Goal: Navigation & Orientation: Find specific page/section

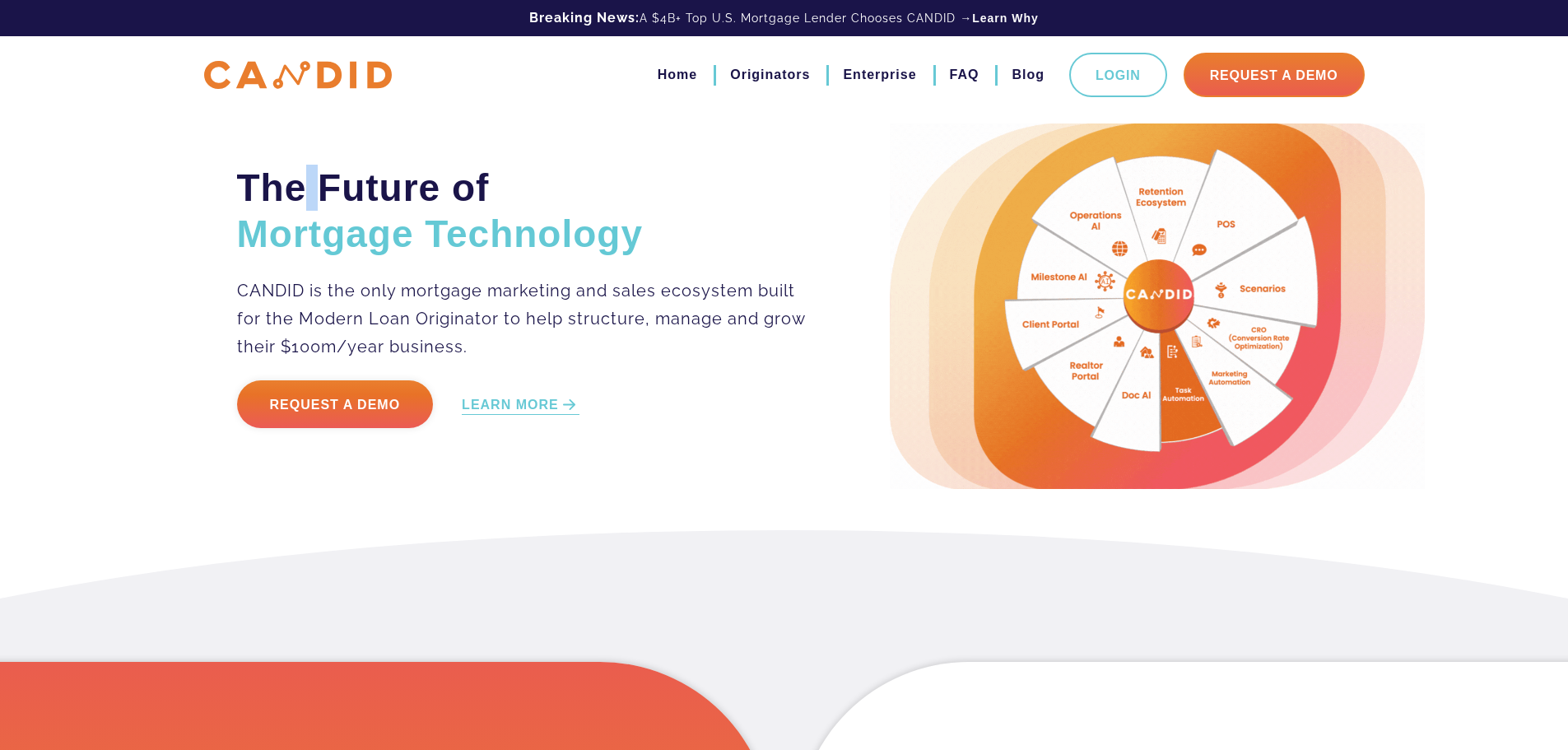
drag, startPoint x: 301, startPoint y: 182, endPoint x: 514, endPoint y: 342, distance: 266.4
click at [447, 311] on div "The Future of Mortgage Technology CANDID is the only mortgage marketing and sal…" at bounding box center [551, 306] width 653 height 284
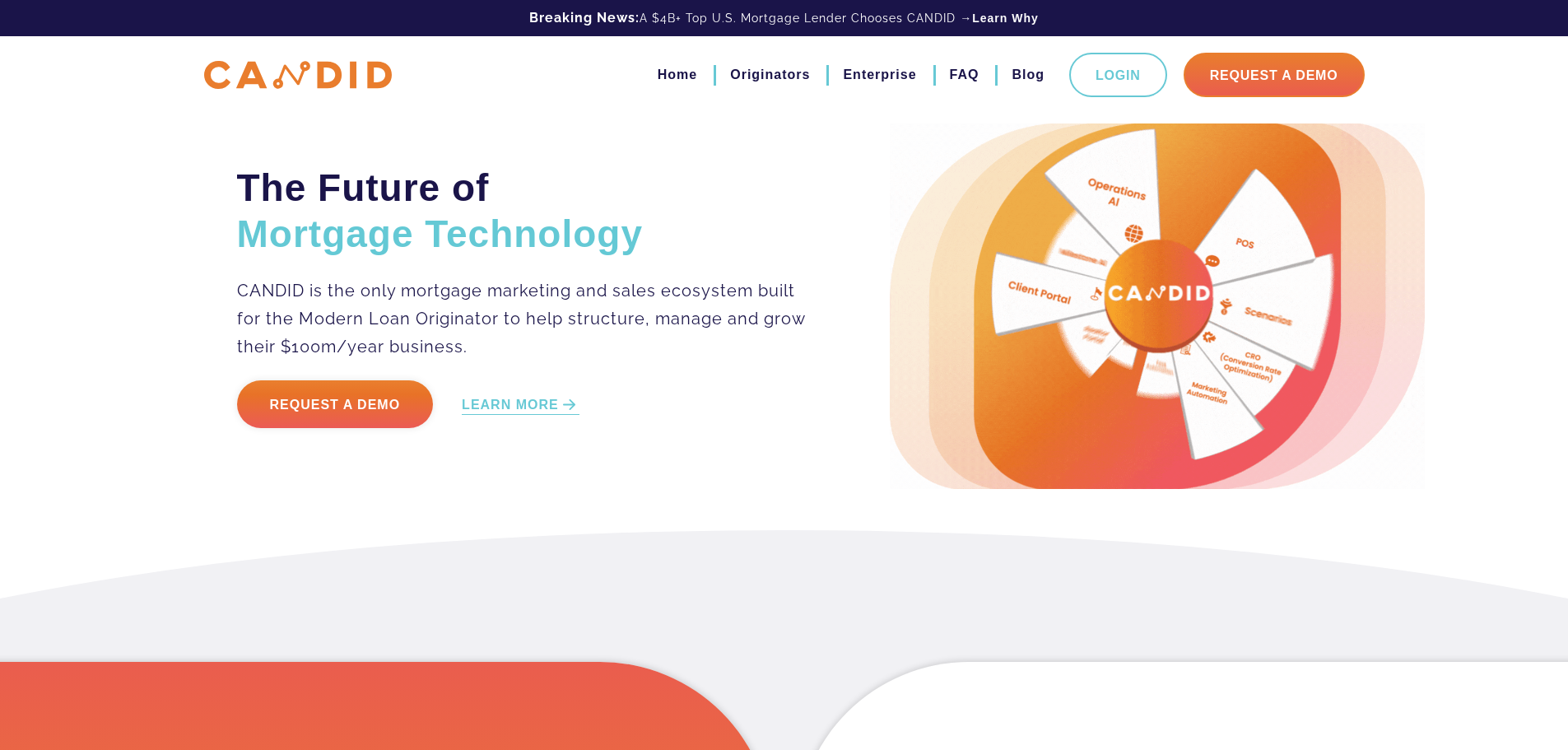
click at [515, 343] on p "CANDID is the only mortgage marketing and sales ecosystem built for the Modern …" at bounding box center [522, 318] width 570 height 84
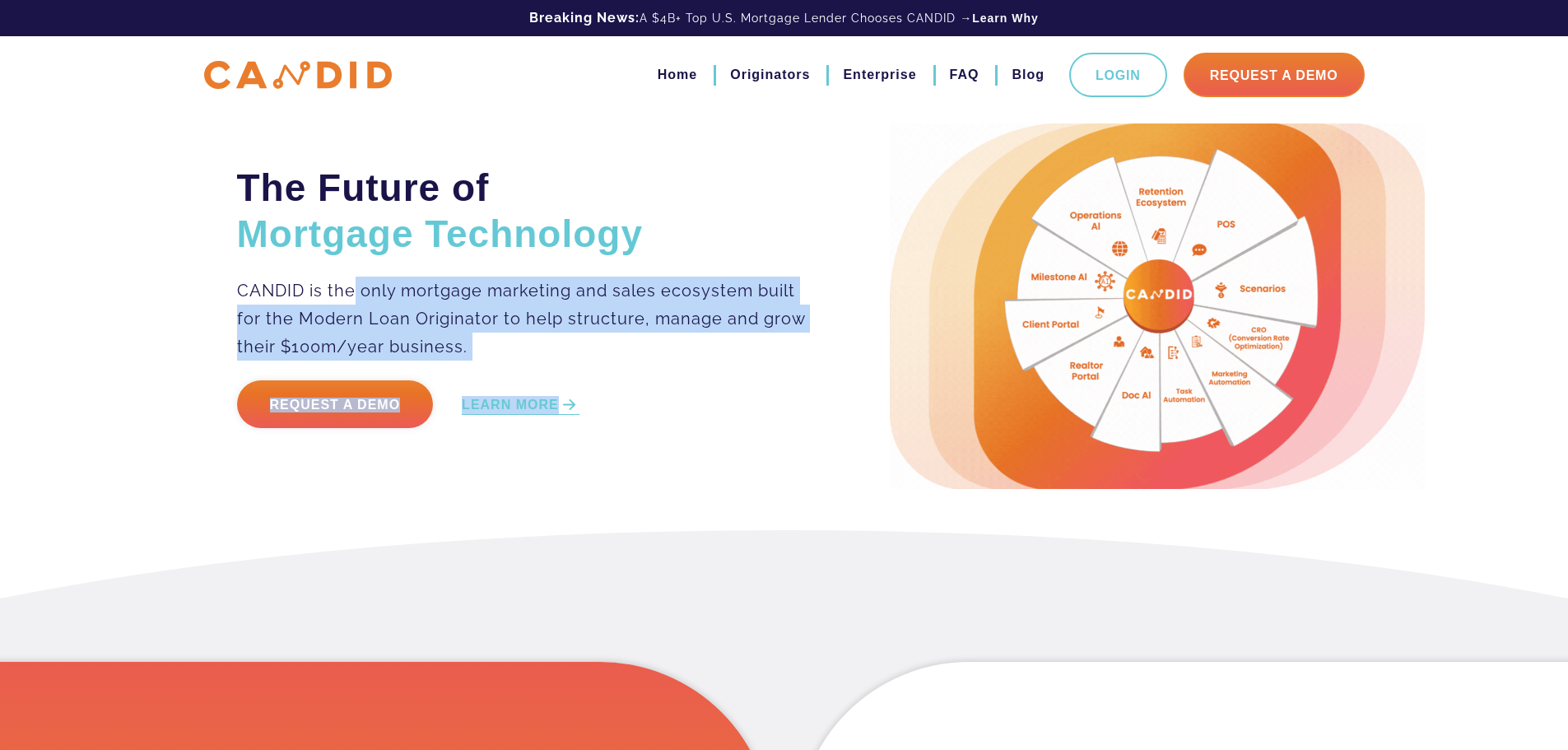
drag, startPoint x: 586, startPoint y: 371, endPoint x: 356, endPoint y: 274, distance: 249.6
click at [357, 276] on div "The Future of Mortgage Technology CANDID is the only mortgage marketing and sal…" at bounding box center [551, 306] width 653 height 284
click at [794, 70] on link "Originators" at bounding box center [770, 75] width 80 height 28
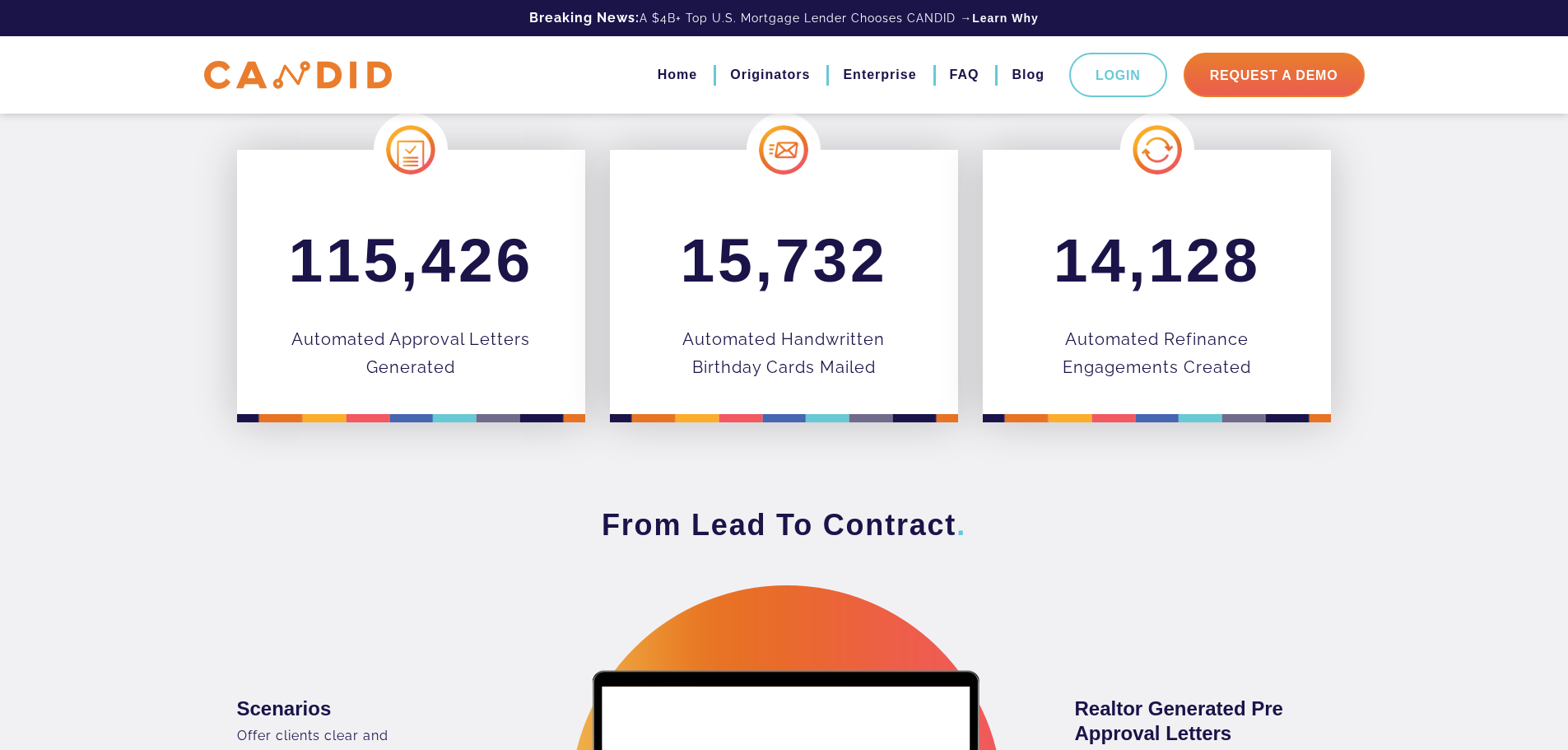
scroll to position [878, 0]
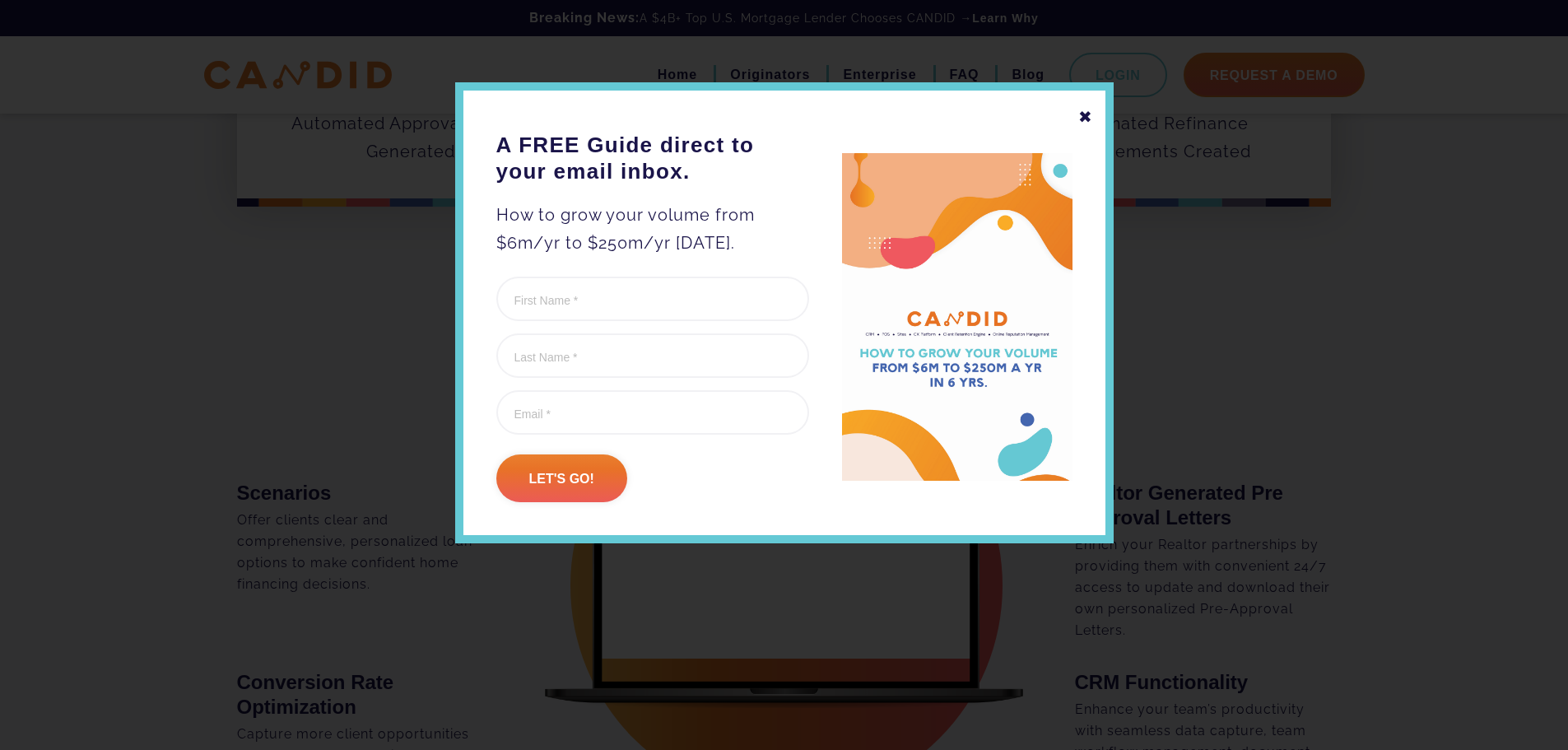
click at [1078, 117] on div "✖ A FREE Guide direct to your email inbox. How to grow your volume from $6m/yr …" at bounding box center [784, 313] width 658 height 461
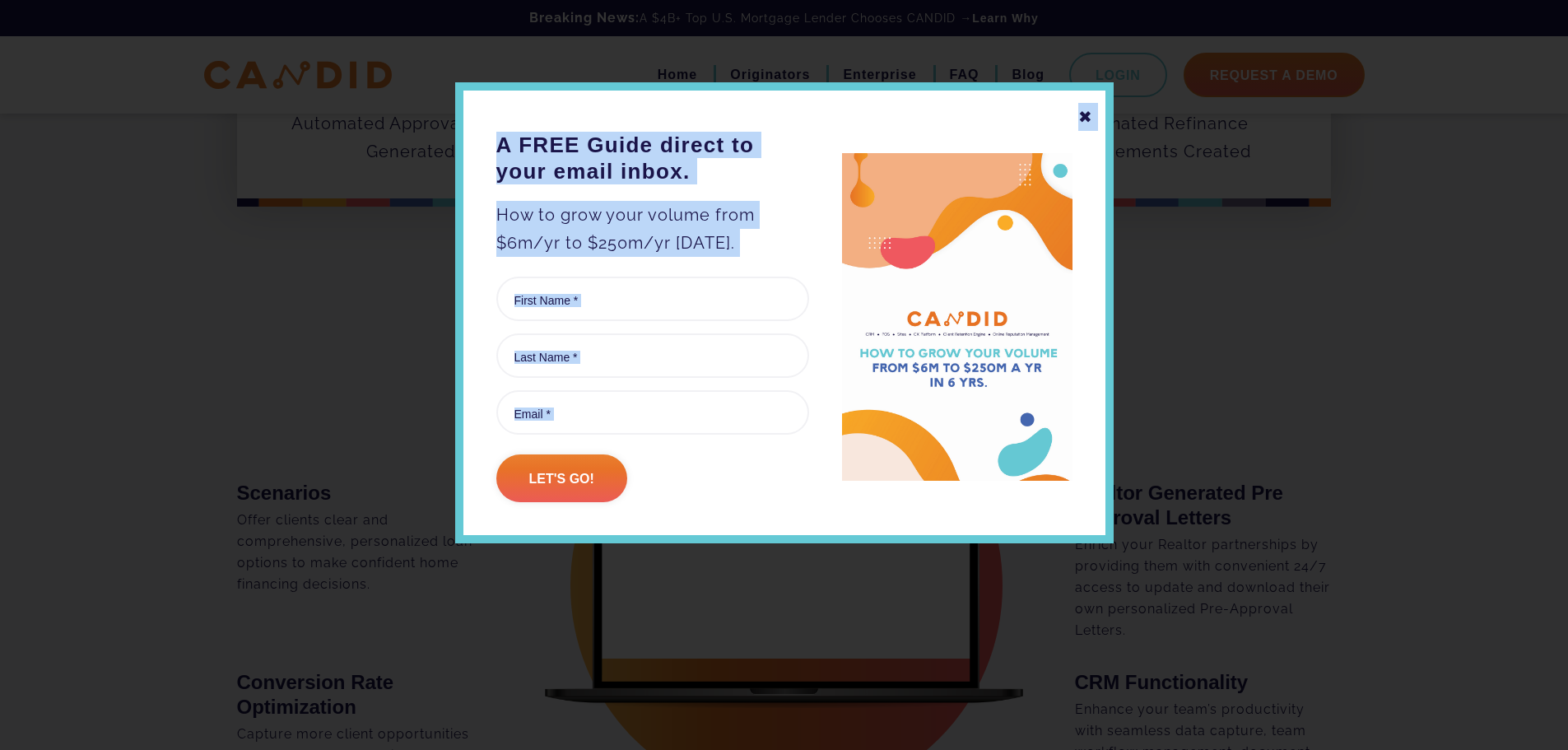
click at [1081, 112] on div "✖" at bounding box center [1086, 117] width 14 height 28
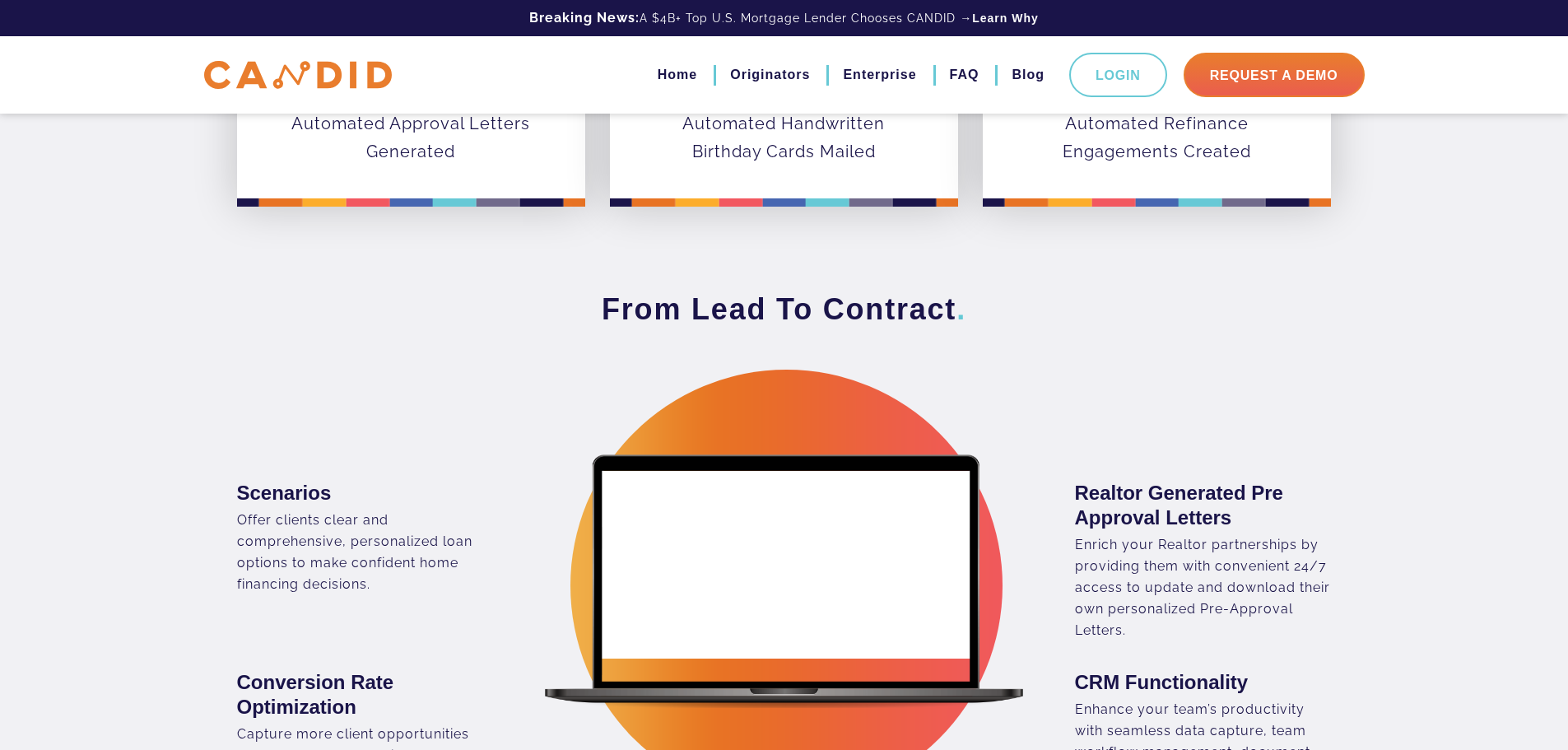
click at [564, 81] on nav "Home Originators Enterprise FAQ Blog Login Request A Demo" at bounding box center [877, 75] width 973 height 44
